Goal: Check status: Check status

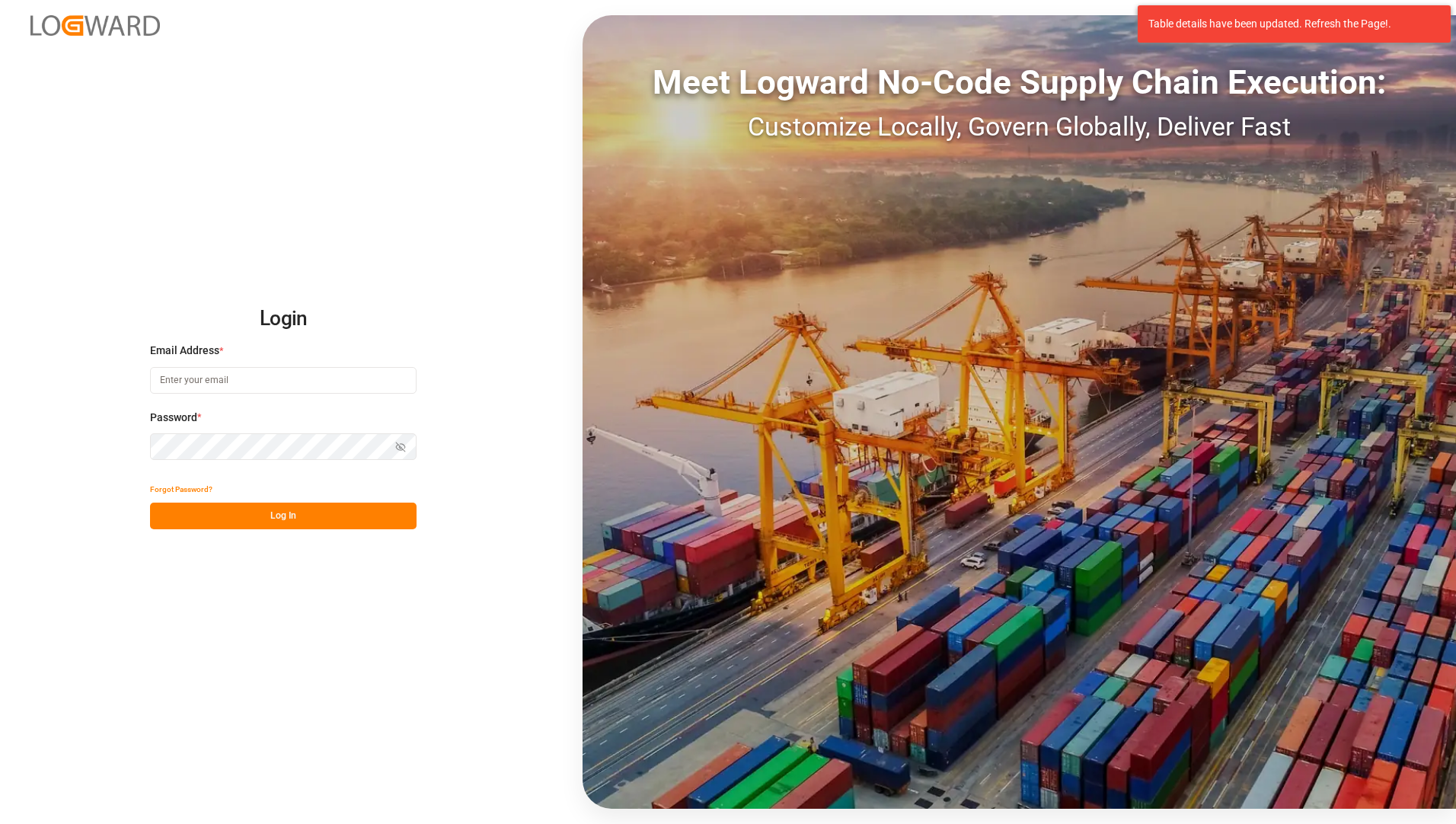
click at [353, 391] on input at bounding box center [282, 381] width 266 height 27
type input "[EMAIL_ADDRESS][PERSON_NAME][DOMAIN_NAME]"
click at [103, 627] on div "Login Email Address * [EMAIL_ADDRESS][PERSON_NAME][DOMAIN_NAME] Password * Show…" at bounding box center [728, 412] width 1456 height 824
click at [218, 515] on button "Log In" at bounding box center [282, 516] width 266 height 27
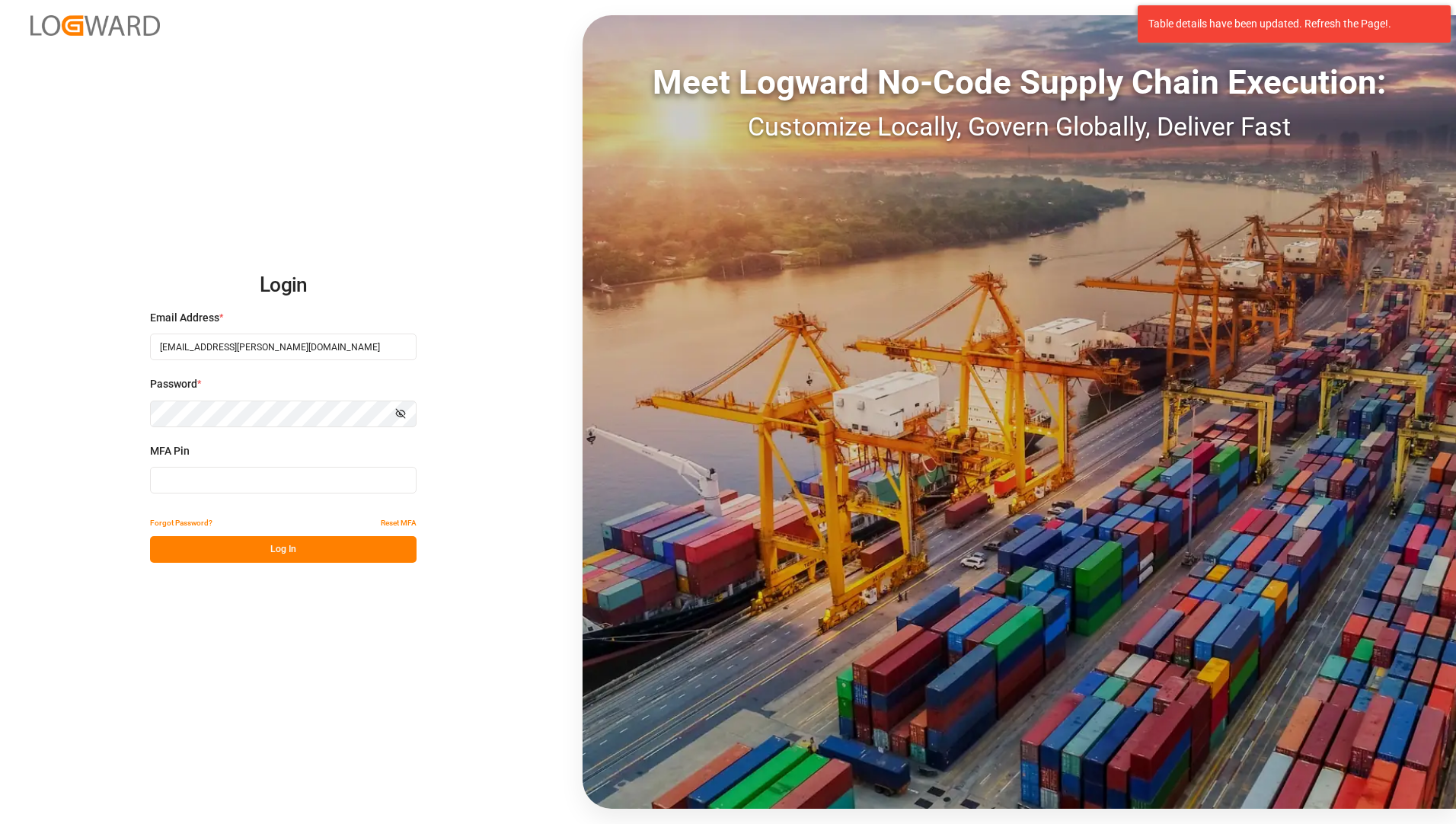
click at [217, 480] on input at bounding box center [282, 480] width 266 height 27
type input "960232"
click at [217, 546] on button "Log In" at bounding box center [282, 550] width 266 height 27
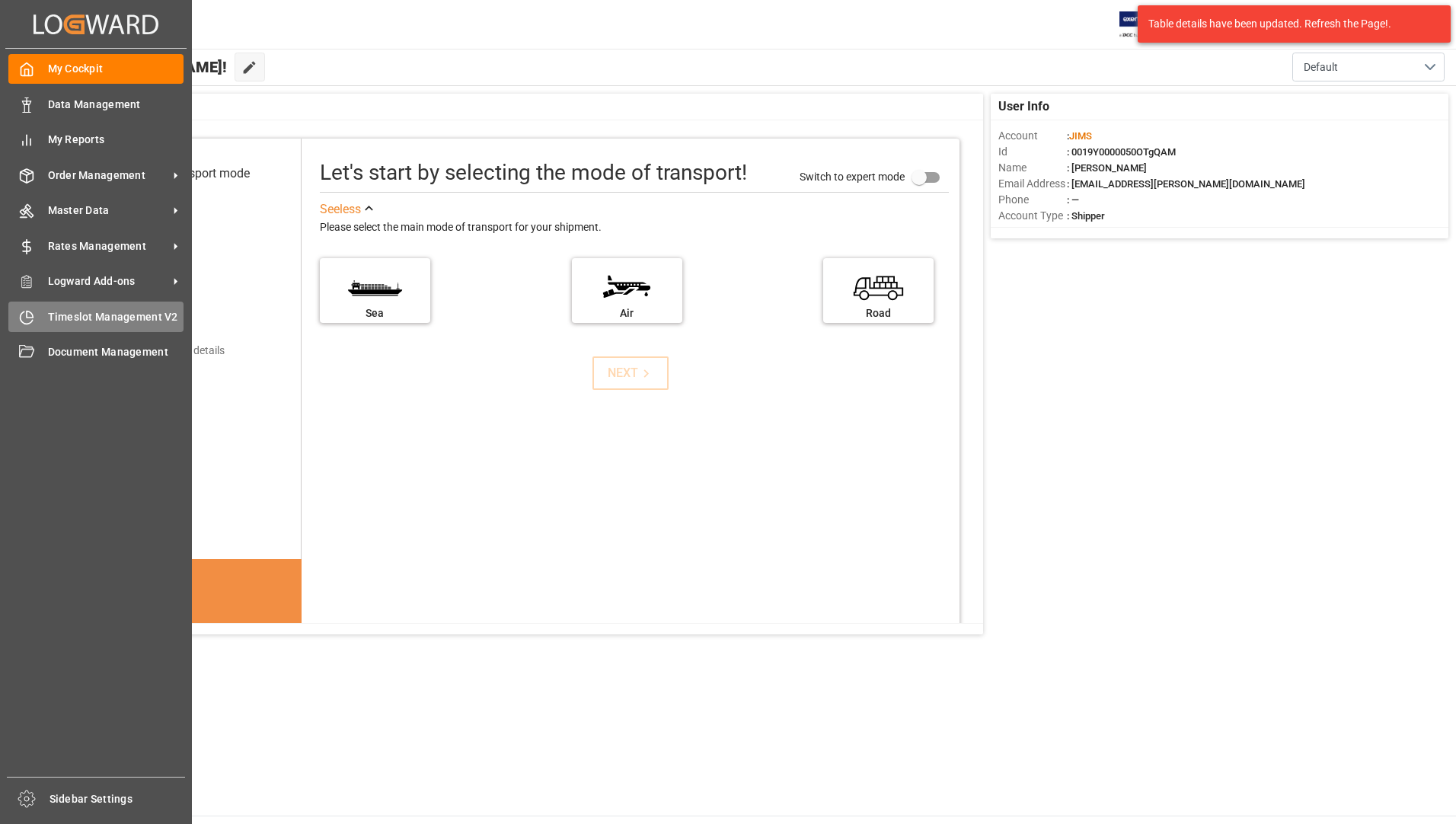
click at [93, 317] on span "Timeslot Management V2" at bounding box center [115, 318] width 136 height 16
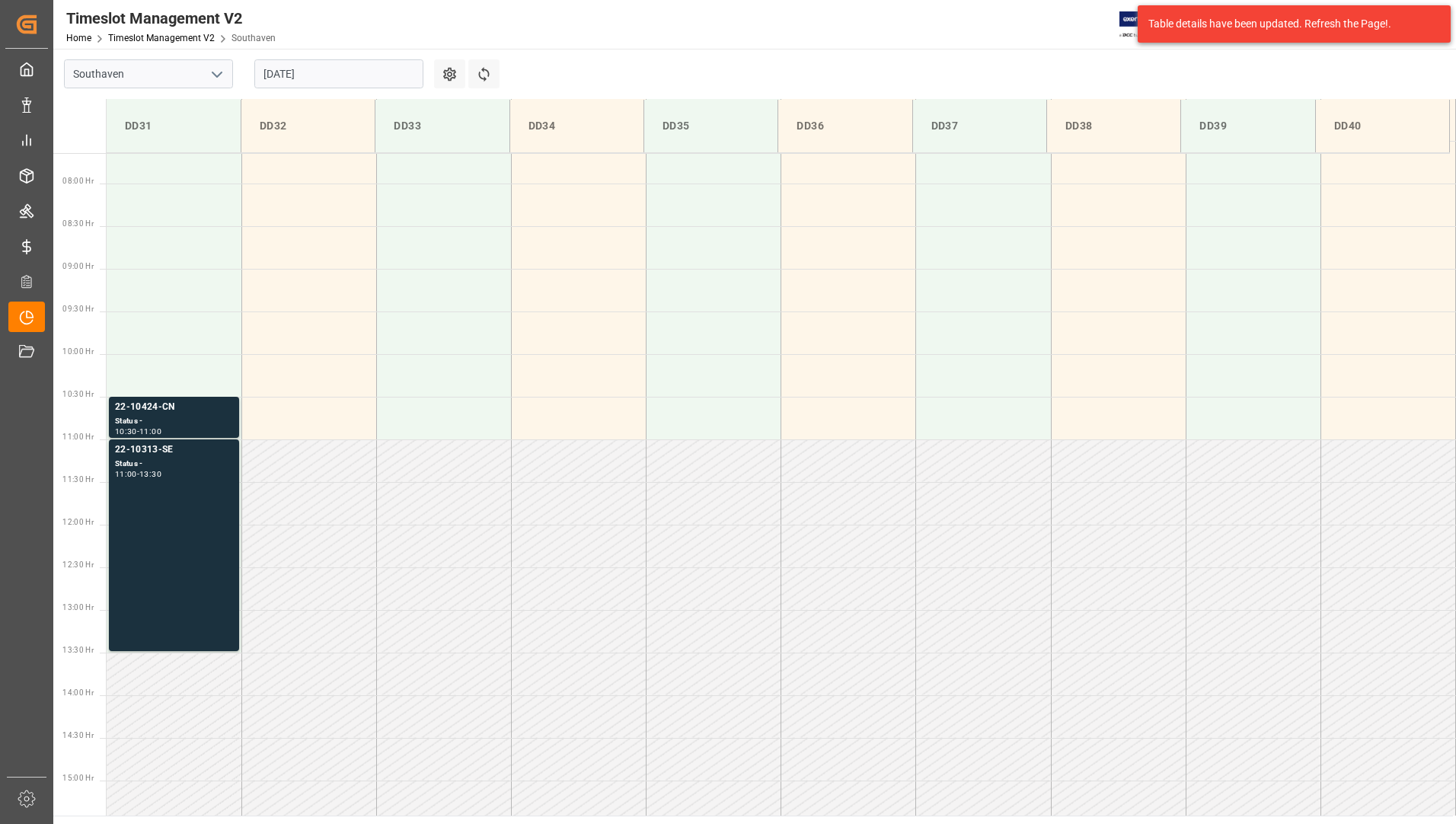
scroll to position [672, 0]
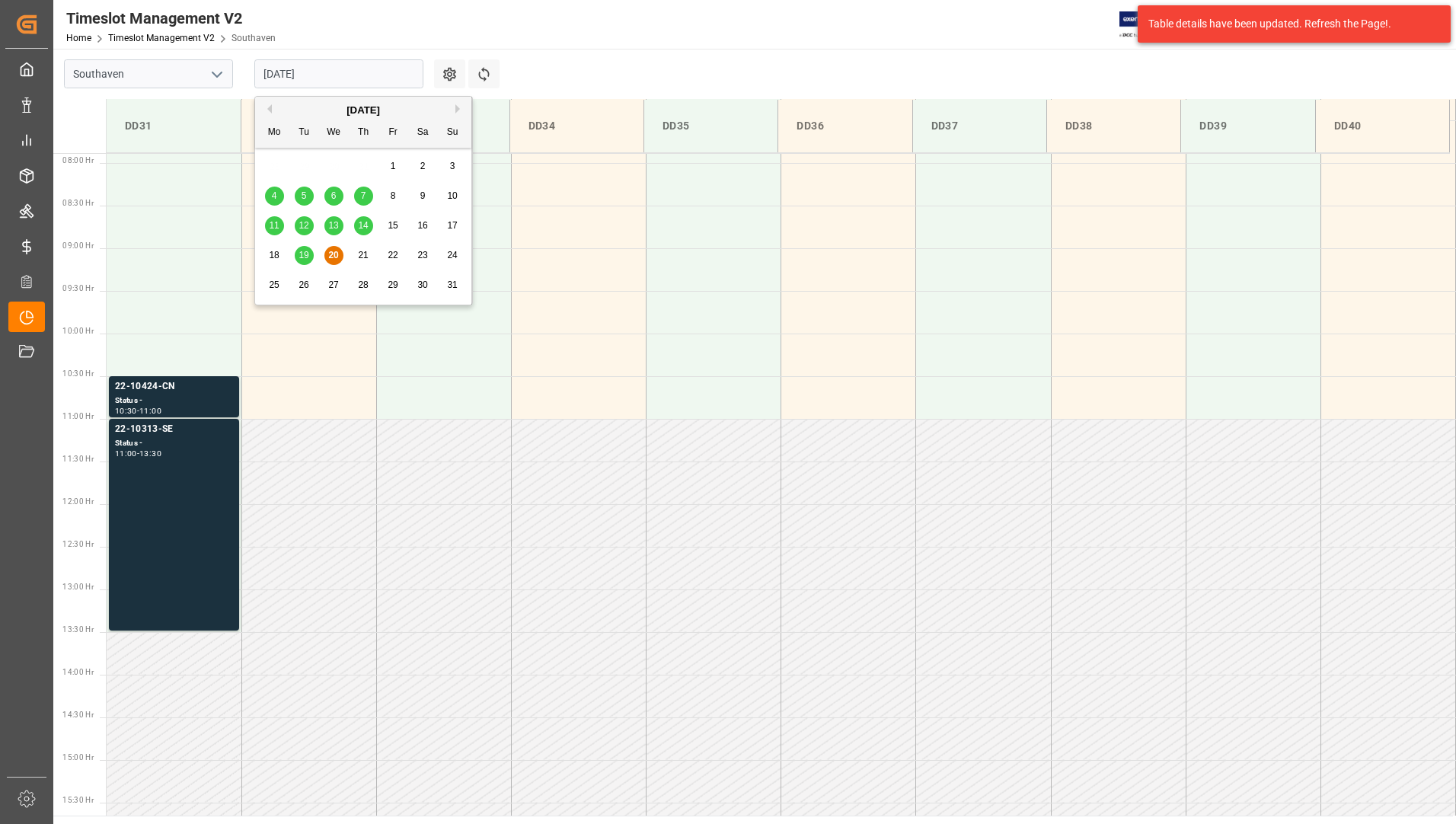
click at [320, 69] on input "[DATE]" at bounding box center [338, 74] width 169 height 29
click at [364, 248] on div "21" at bounding box center [364, 256] width 19 height 18
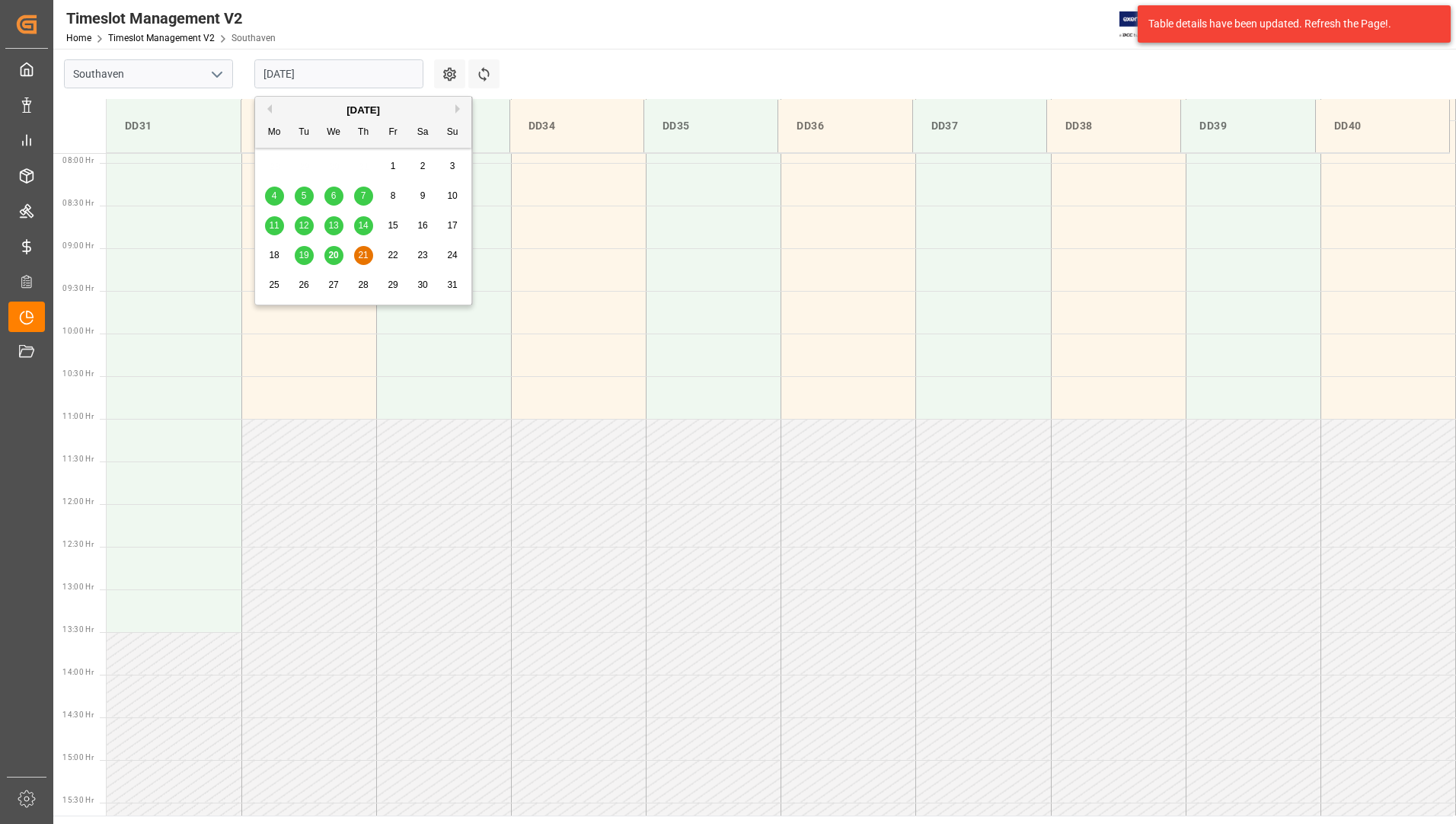
click at [355, 74] on input "[DATE]" at bounding box center [338, 74] width 169 height 29
click at [332, 254] on span "20" at bounding box center [333, 255] width 10 height 11
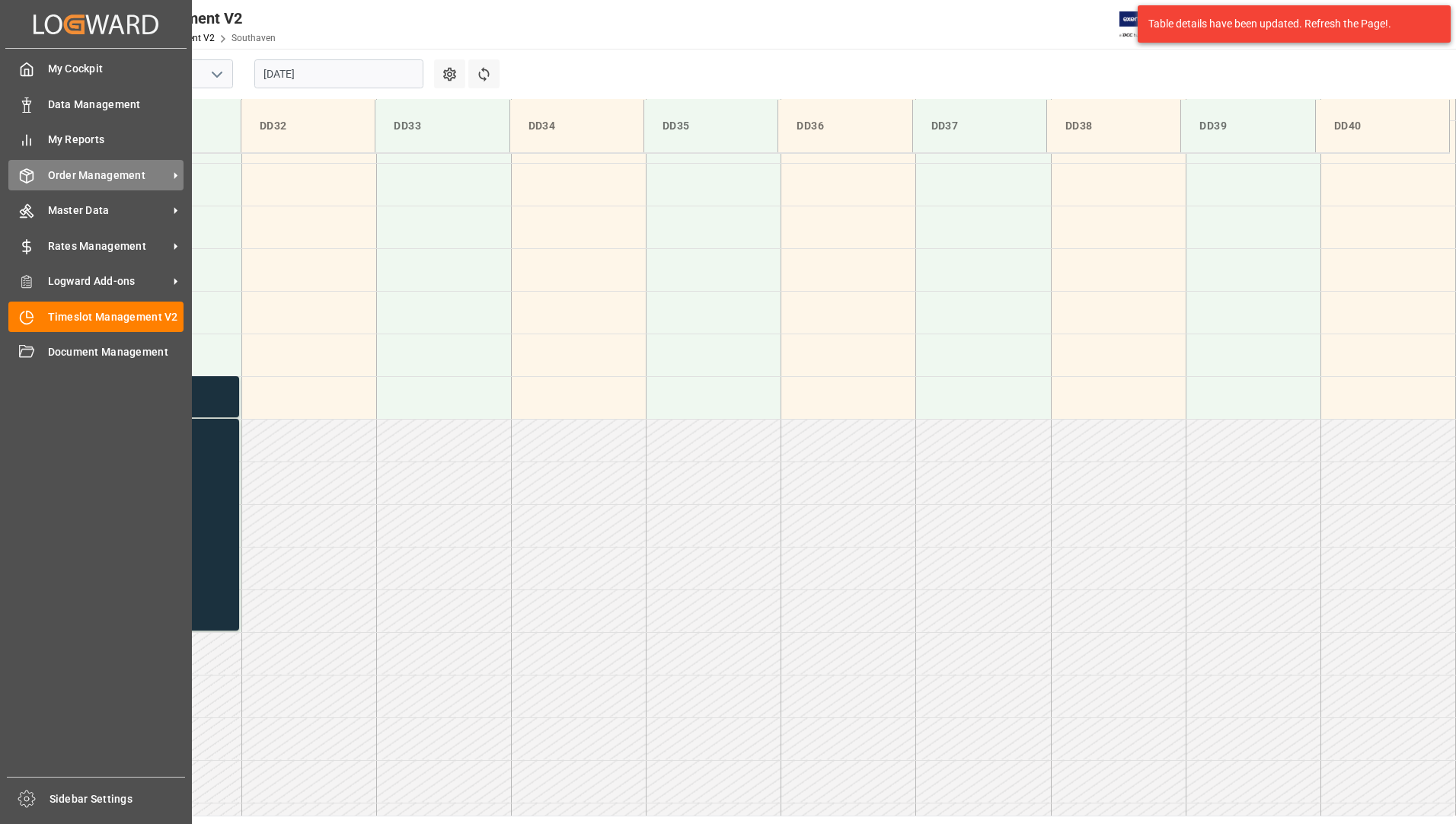
click at [97, 172] on span "Order Management" at bounding box center [107, 176] width 120 height 16
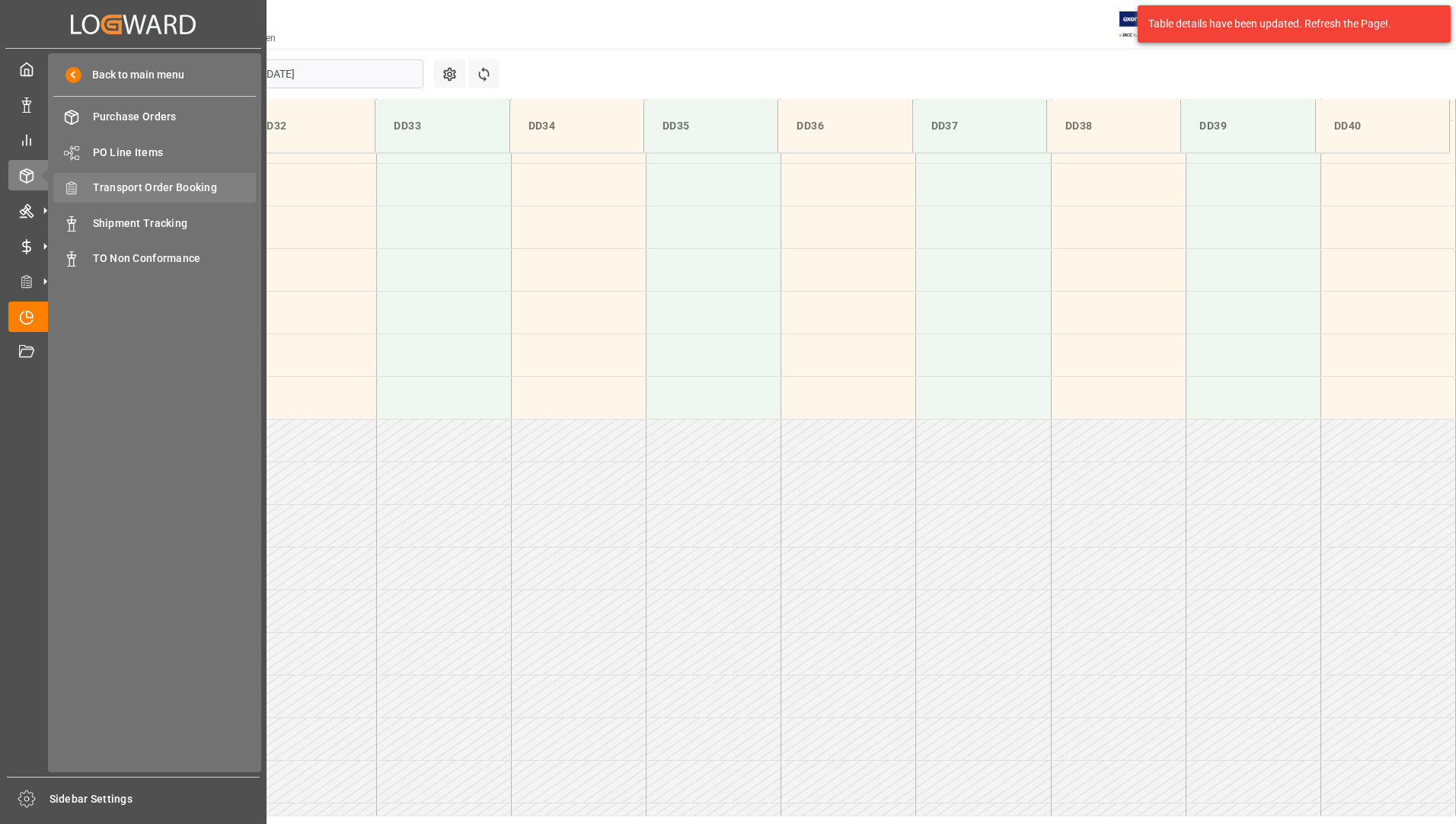
click at [206, 193] on span "Transport Order Booking" at bounding box center [175, 188] width 164 height 16
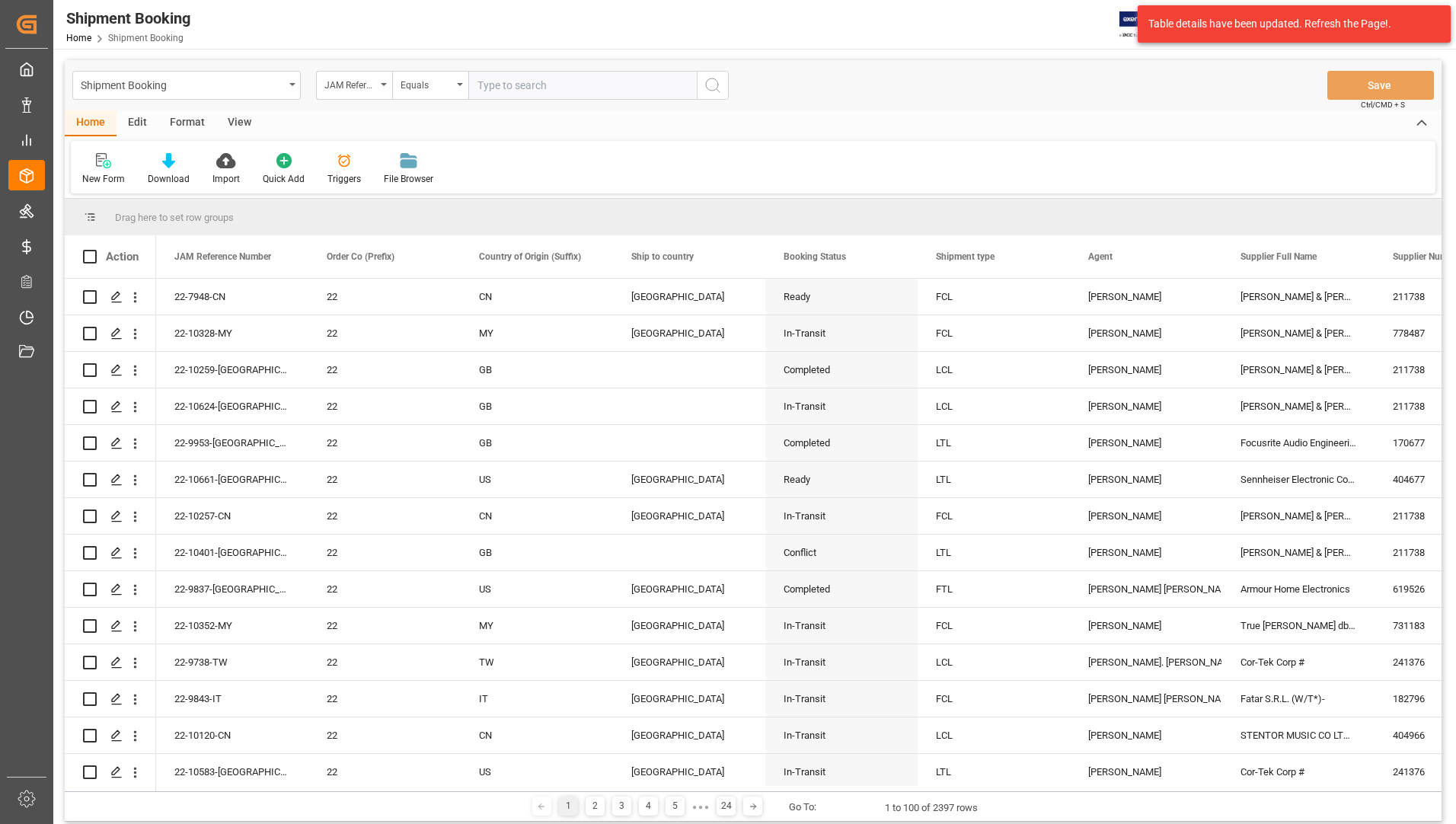
click at [611, 80] on input "text" at bounding box center [582, 86] width 228 height 29
type input "22-10615-us"
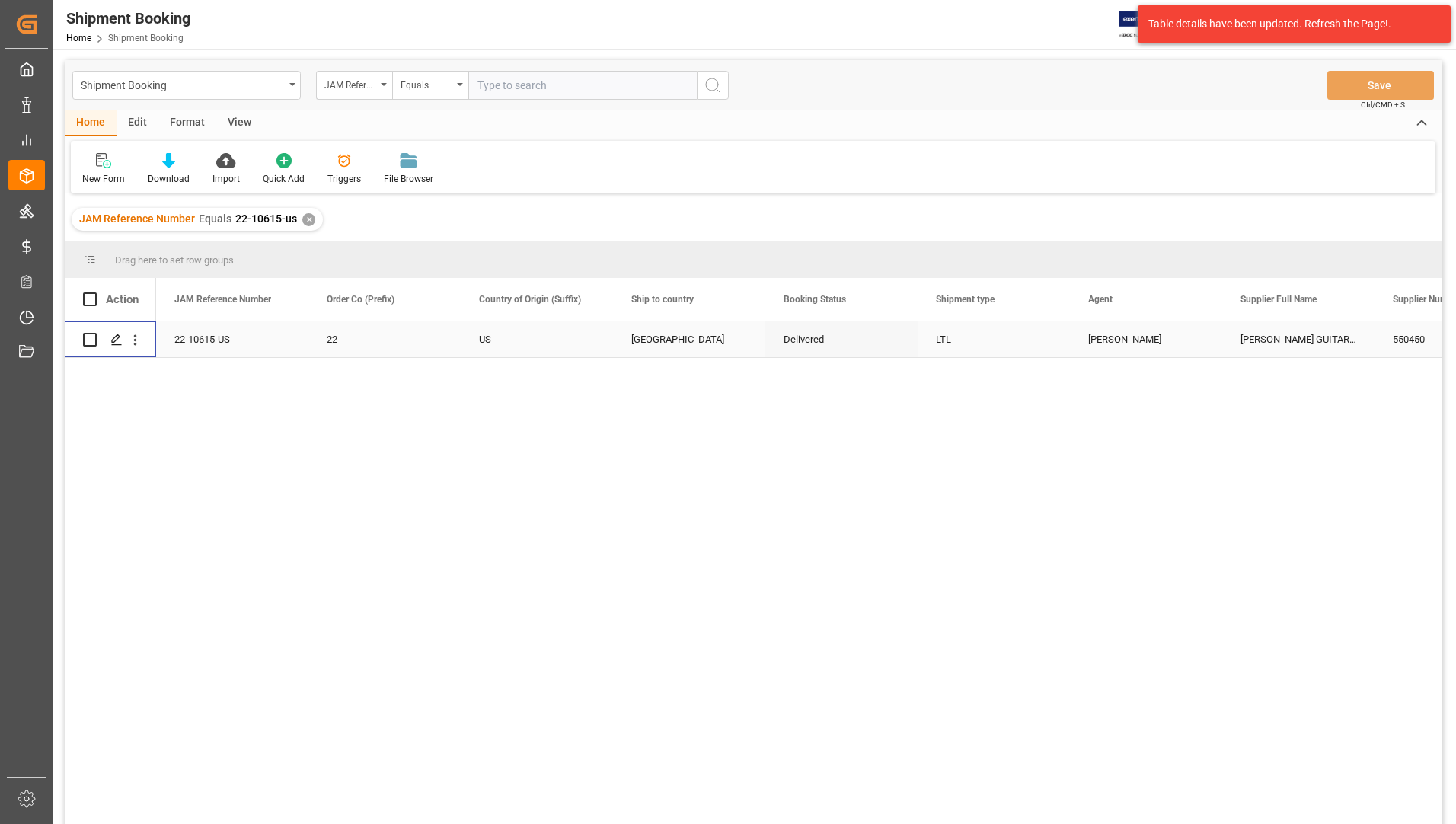
click at [88, 341] on input "Press Space to toggle row selection (unchecked)" at bounding box center [89, 339] width 14 height 14
checkbox input "true"
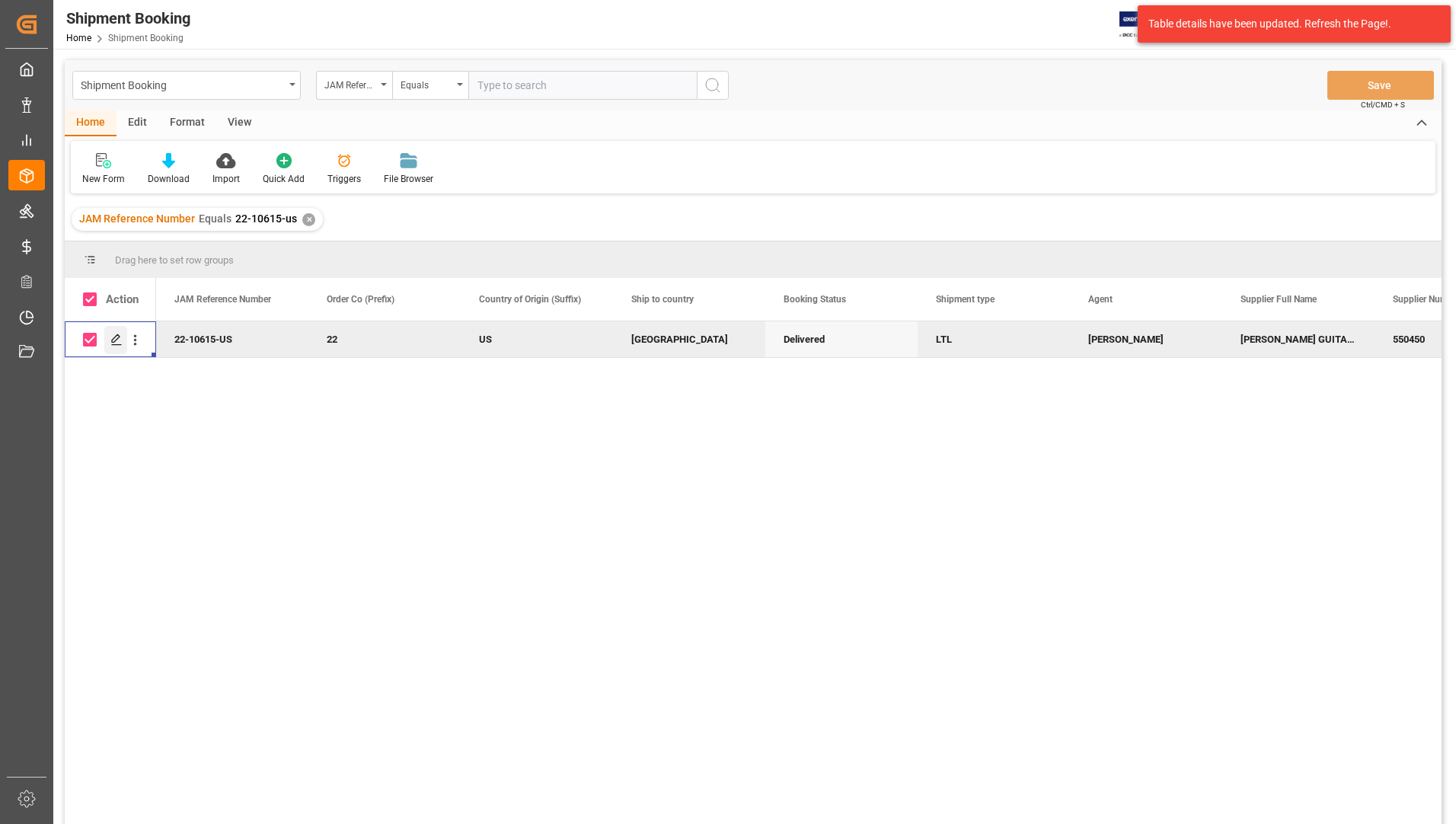
click at [114, 337] on icon "Press SPACE to deselect this row." at bounding box center [116, 340] width 13 height 13
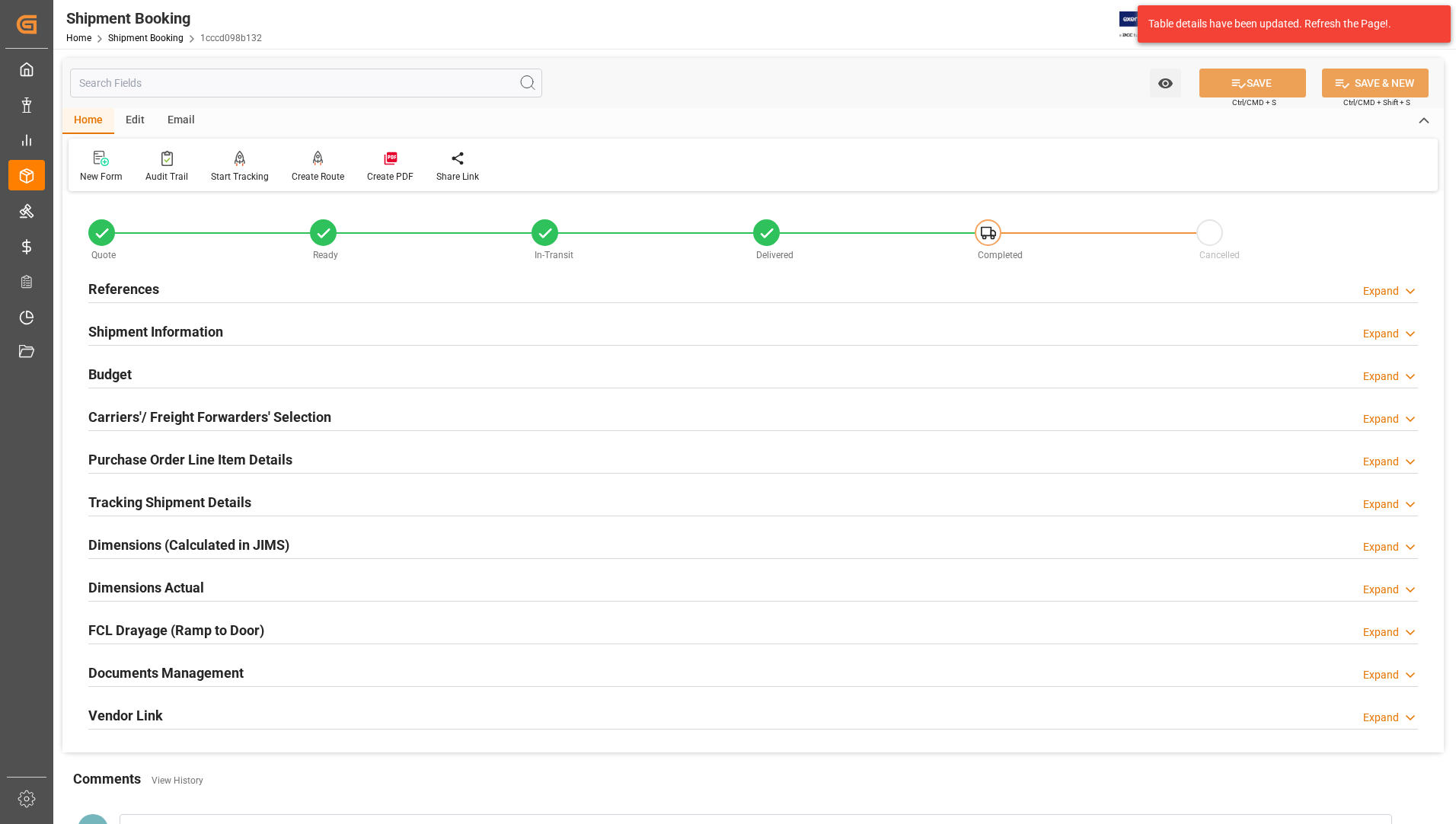
click at [154, 499] on h2 "Tracking Shipment Details" at bounding box center [170, 502] width 163 height 21
